Goal: Information Seeking & Learning: Learn about a topic

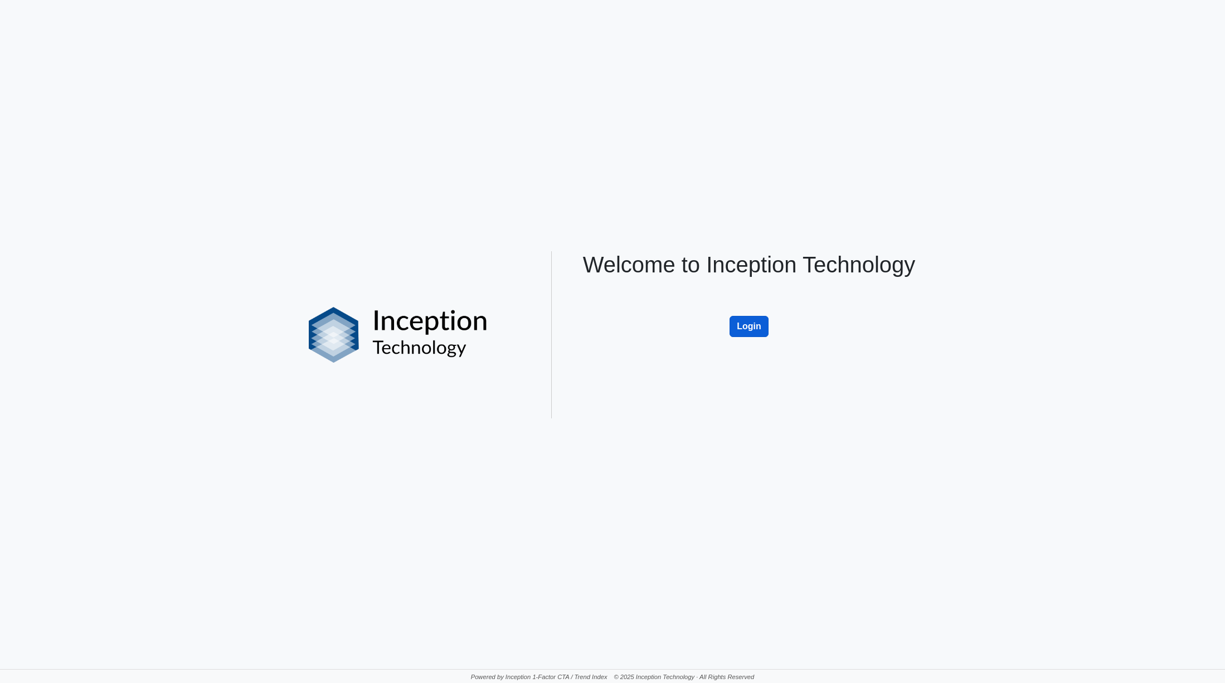
click at [751, 324] on button "Login" at bounding box center [749, 326] width 39 height 21
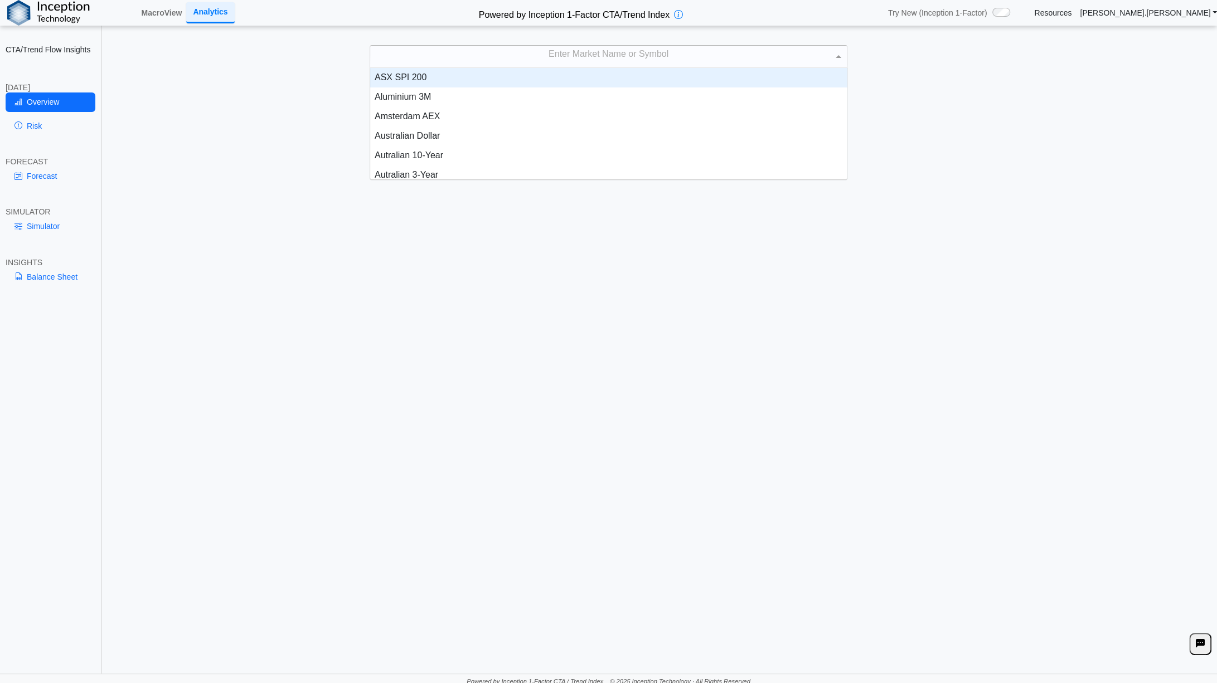
click at [576, 56] on div "Enter Market Name or Symbol" at bounding box center [608, 57] width 477 height 22
type input "***"
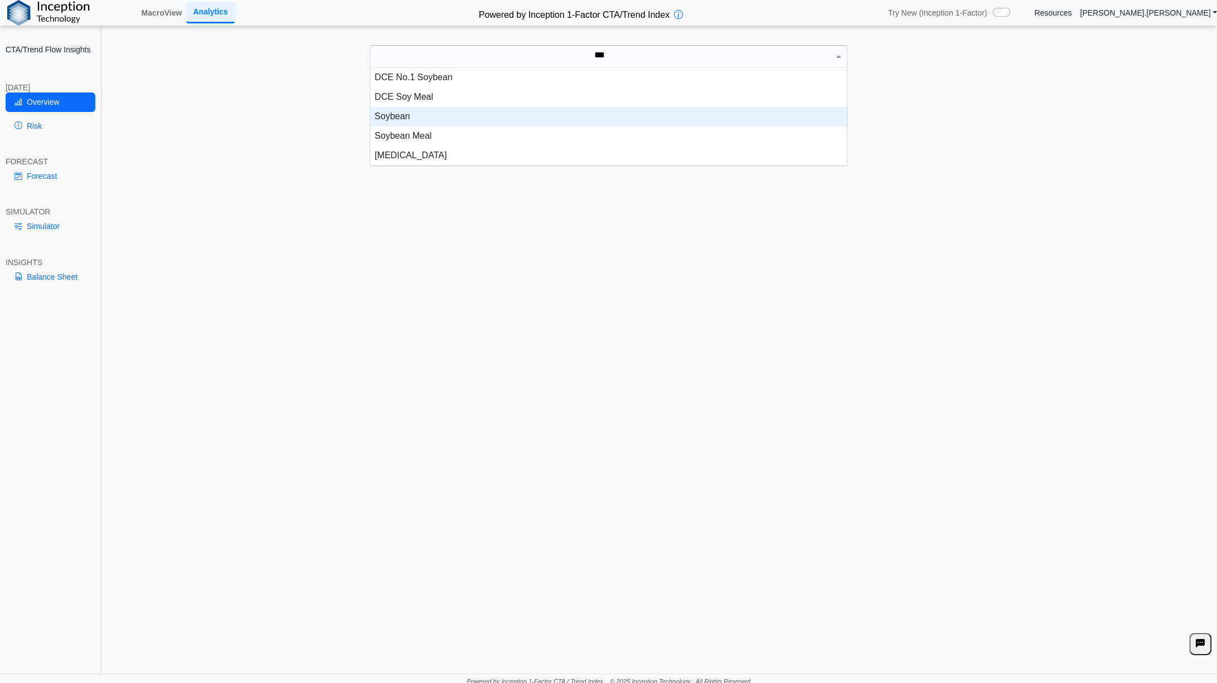
click at [390, 118] on div "Soybean" at bounding box center [608, 117] width 477 height 20
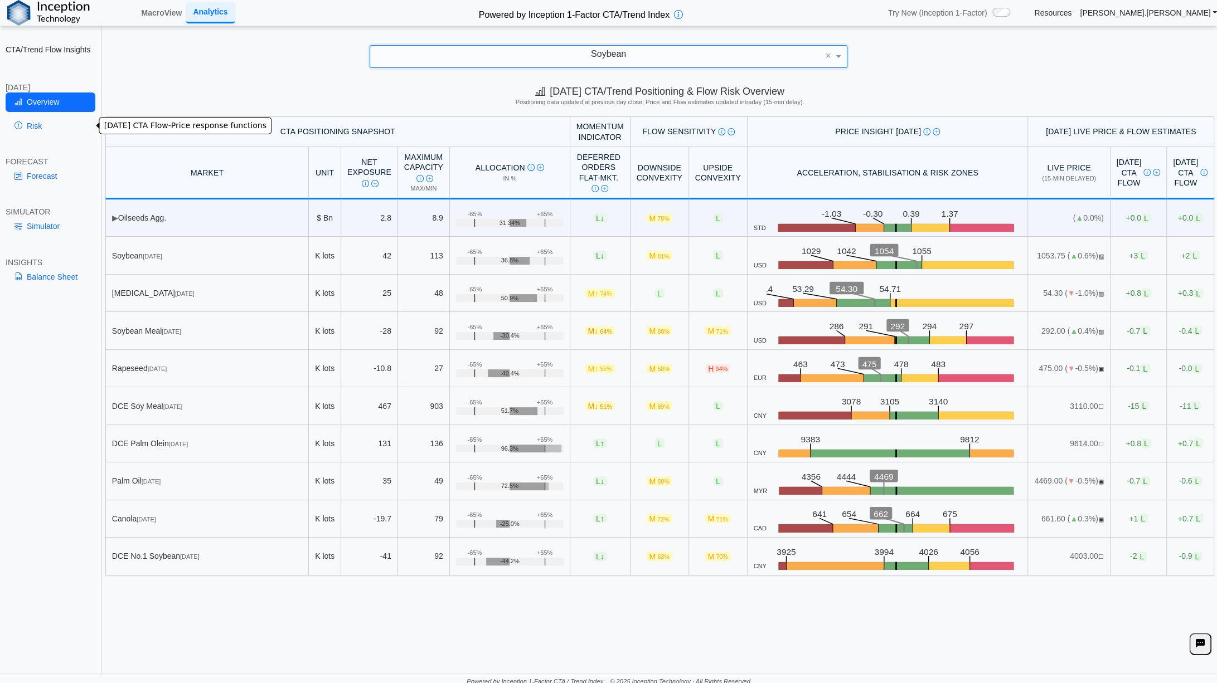
click at [30, 125] on link "Risk" at bounding box center [51, 126] width 90 height 19
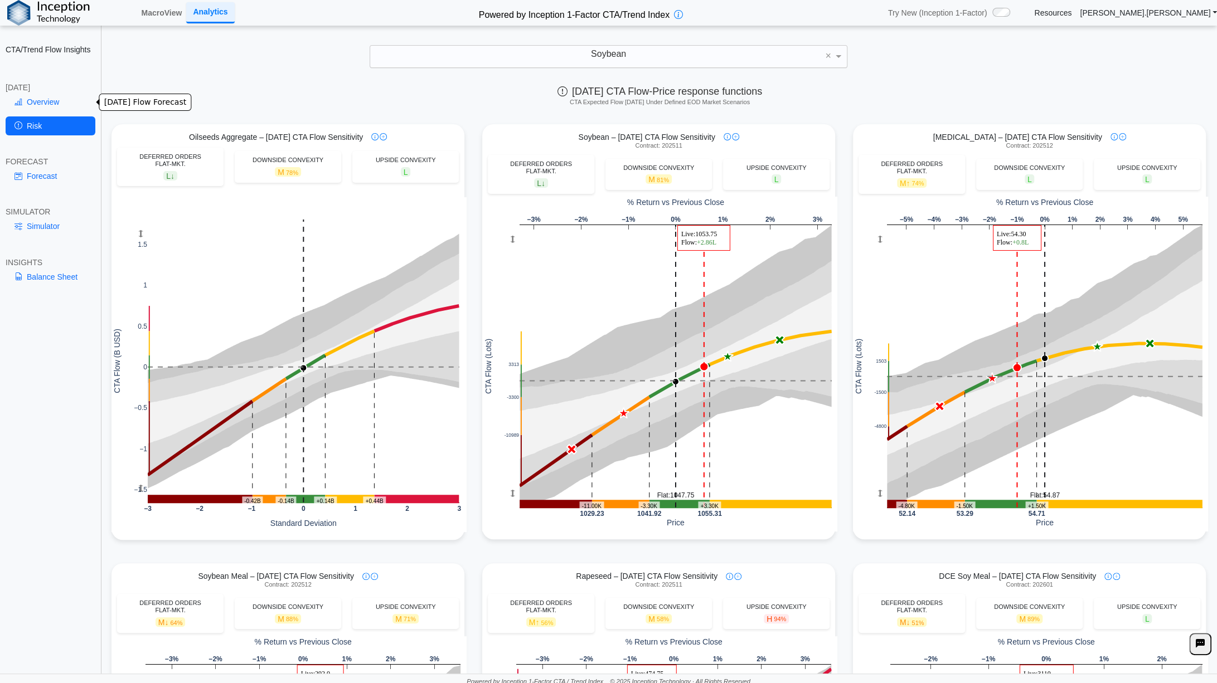
click at [71, 100] on link "Overview" at bounding box center [51, 102] width 90 height 19
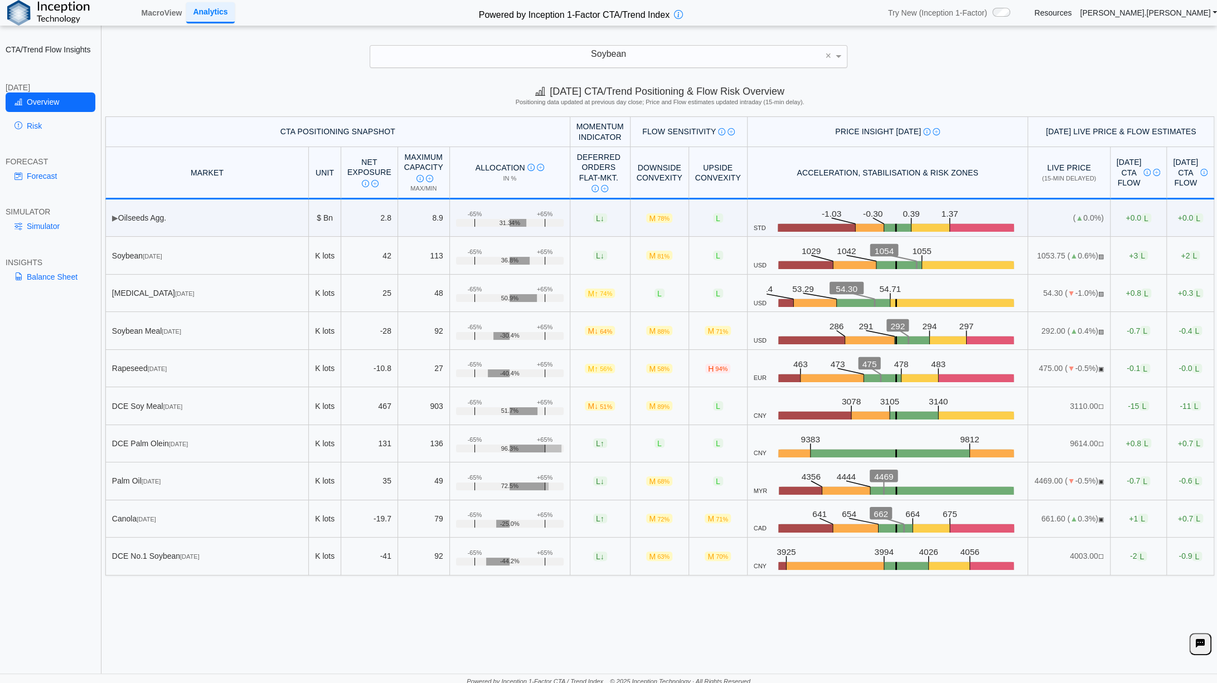
click at [639, 55] on div "Soybean" at bounding box center [608, 57] width 477 height 22
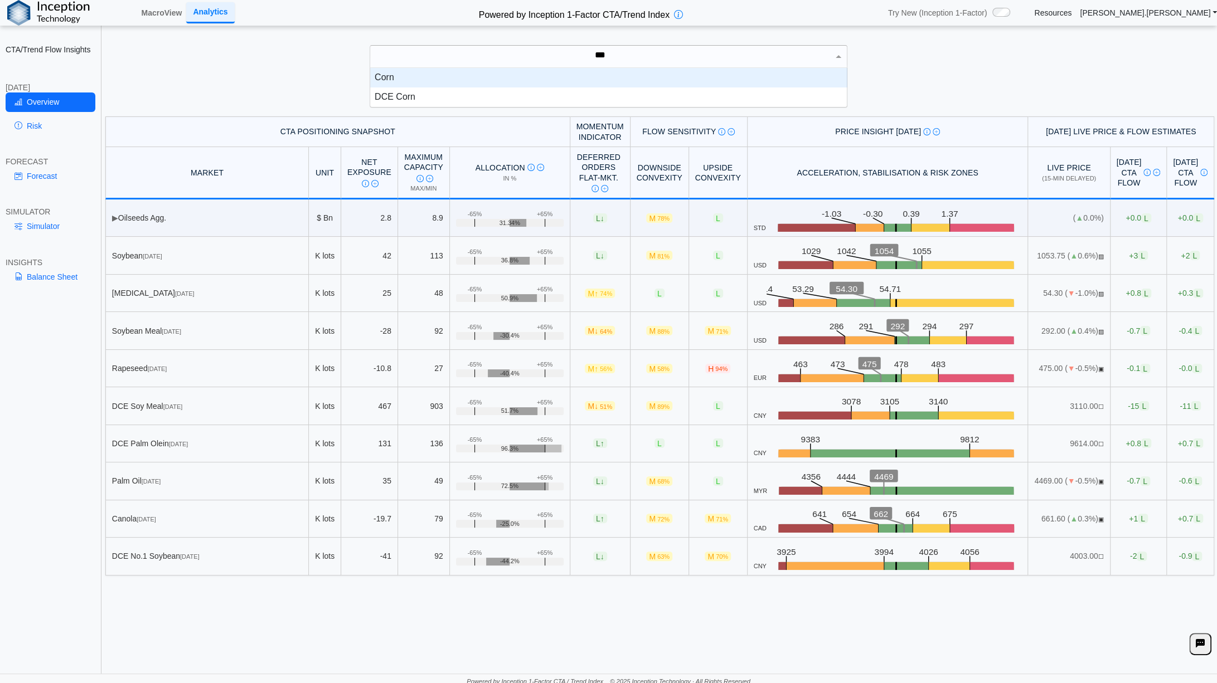
scroll to position [30, 468]
type input "****"
click at [396, 79] on div "Corn" at bounding box center [608, 78] width 477 height 20
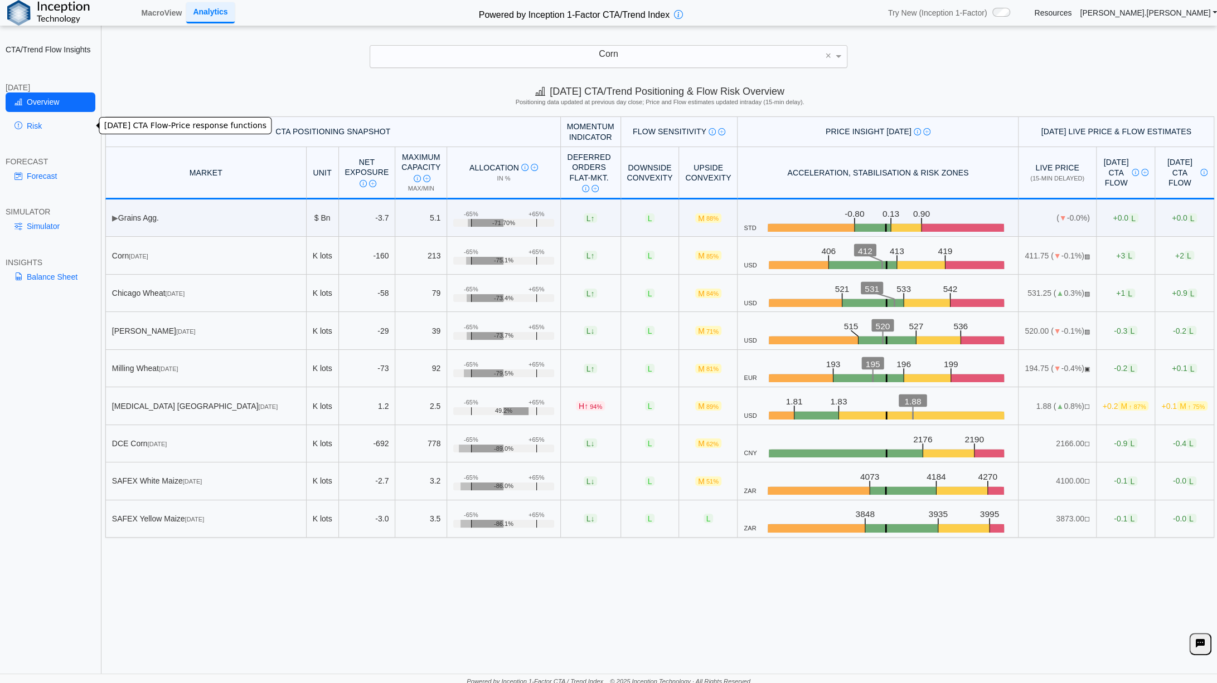
click at [34, 125] on link "Risk" at bounding box center [51, 126] width 90 height 19
